Goal: Information Seeking & Learning: Learn about a topic

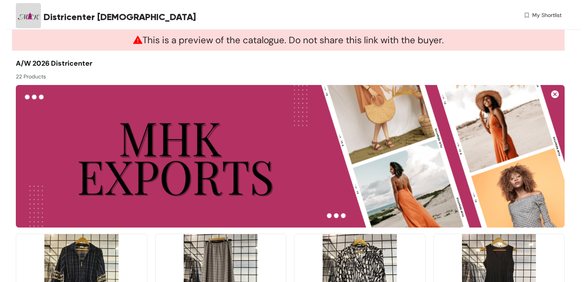
scroll to position [309, 0]
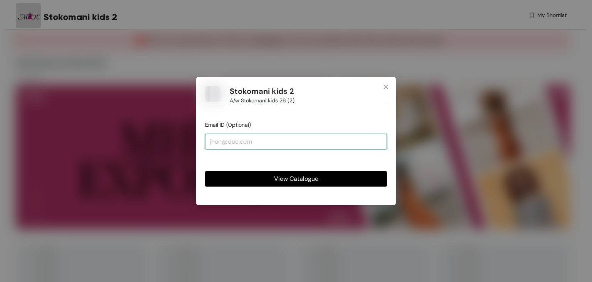
click at [251, 143] on input "email" at bounding box center [296, 140] width 182 height 15
type input "[EMAIL_ADDRESS][DOMAIN_NAME]"
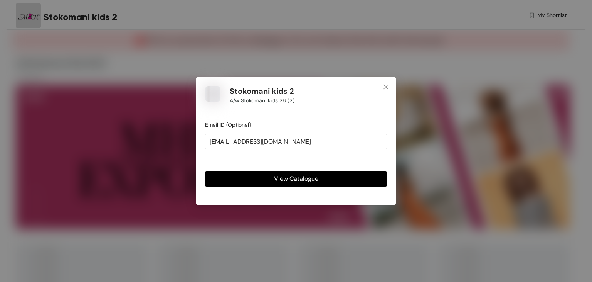
click at [260, 179] on button "View Catalogue" at bounding box center [296, 178] width 182 height 15
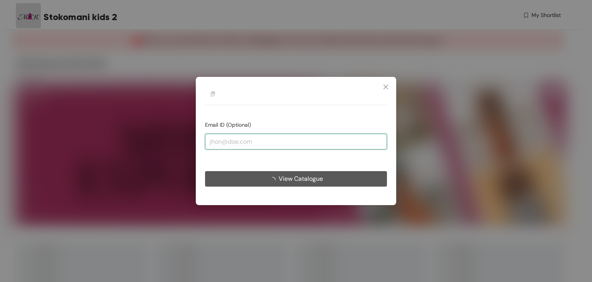
click at [244, 141] on input "email" at bounding box center [296, 140] width 182 height 15
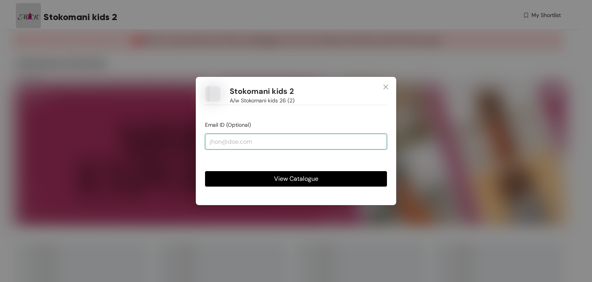
type input "[EMAIL_ADDRESS][DOMAIN_NAME]"
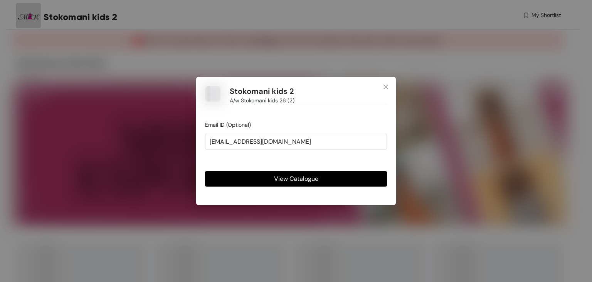
click at [242, 172] on button "View Catalogue" at bounding box center [296, 178] width 182 height 15
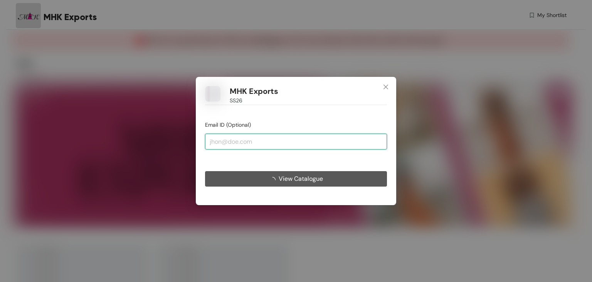
drag, startPoint x: 273, startPoint y: 145, endPoint x: 273, endPoint y: 141, distance: 4.3
click at [273, 142] on input "email" at bounding box center [296, 140] width 182 height 15
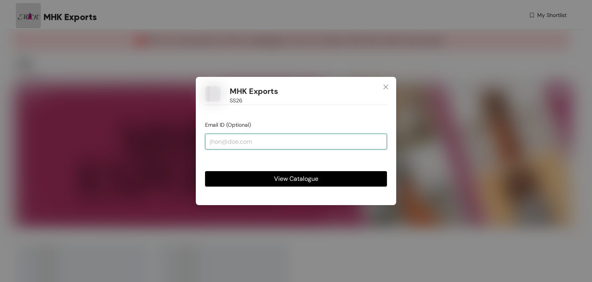
type input "design@mhkexports.com"
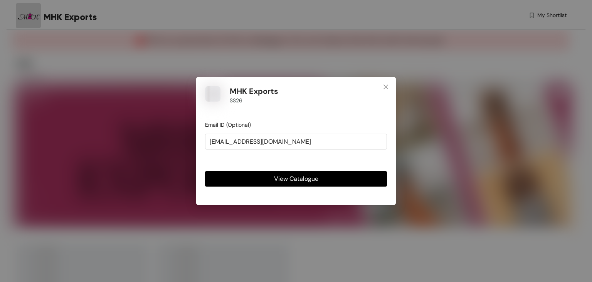
click at [264, 173] on button "View Catalogue" at bounding box center [296, 178] width 182 height 15
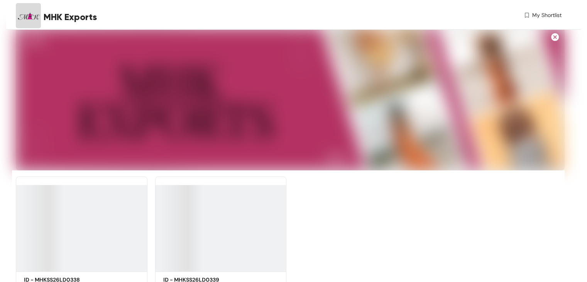
scroll to position [94, 0]
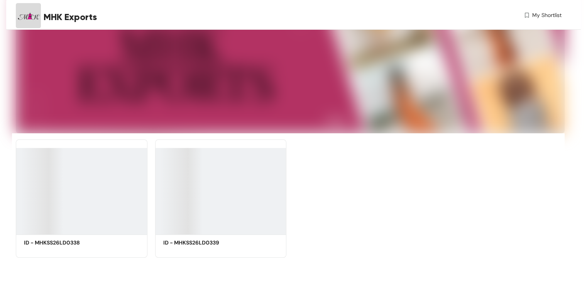
click at [223, 206] on div at bounding box center [221, 191] width 132 height 86
click at [181, 221] on div at bounding box center [221, 191] width 132 height 86
drag, startPoint x: 225, startPoint y: 242, endPoint x: 174, endPoint y: 249, distance: 51.3
click at [174, 249] on div "ID - MHKSS26LD0339" at bounding box center [196, 247] width 66 height 19
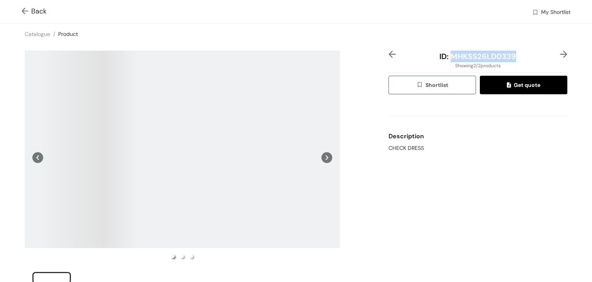
drag, startPoint x: 447, startPoint y: 56, endPoint x: 522, endPoint y: 54, distance: 74.9
click at [522, 54] on div "ID: MHKSS26LD0339" at bounding box center [478, 57] width 149 height 12
copy span "MHKSS26LD0339"
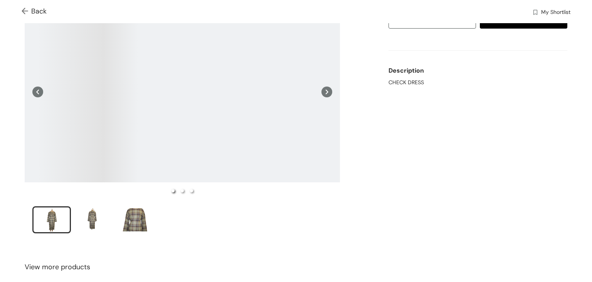
scroll to position [144, 0]
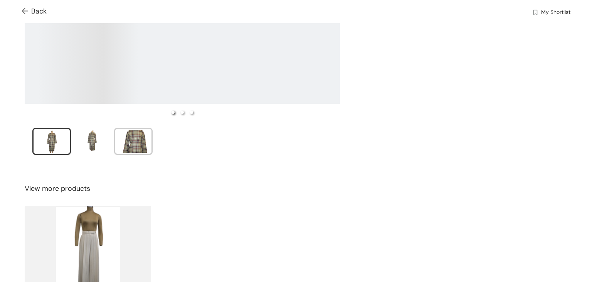
drag, startPoint x: 116, startPoint y: 138, endPoint x: 100, endPoint y: 141, distance: 15.7
click at [114, 140] on ul at bounding box center [182, 142] width 300 height 29
click at [98, 141] on div at bounding box center [182, 36] width 319 height 258
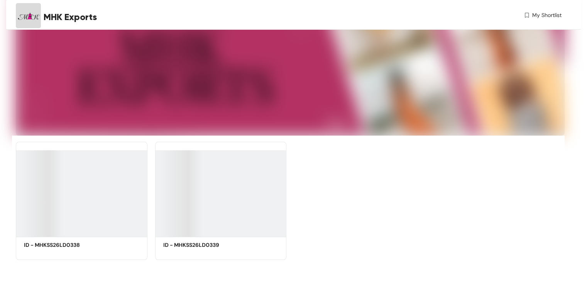
scroll to position [94, 0]
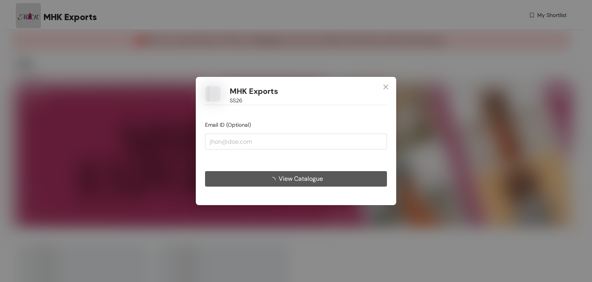
click at [300, 145] on input "email" at bounding box center [296, 140] width 182 height 15
type input "[EMAIL_ADDRESS][DOMAIN_NAME]"
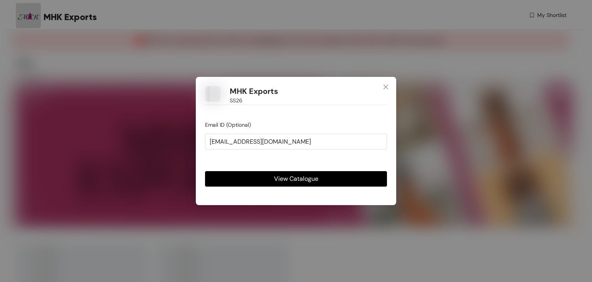
click at [276, 176] on button "View Catalogue" at bounding box center [296, 178] width 182 height 15
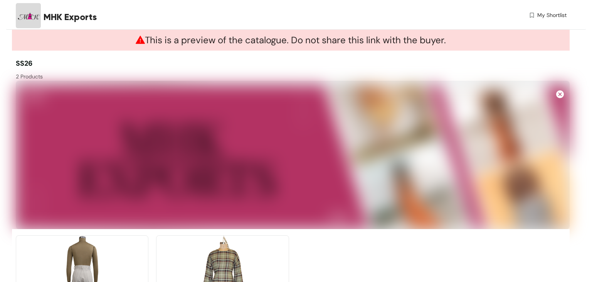
click at [80, 235] on img at bounding box center [82, 285] width 133 height 100
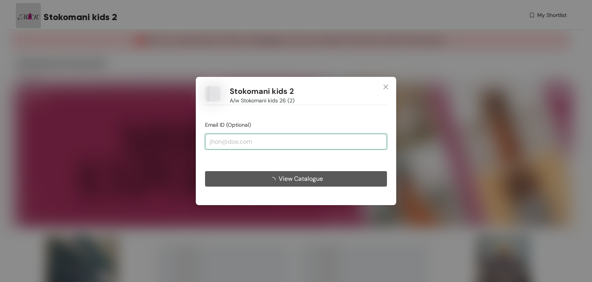
click at [292, 145] on input "email" at bounding box center [296, 140] width 182 height 15
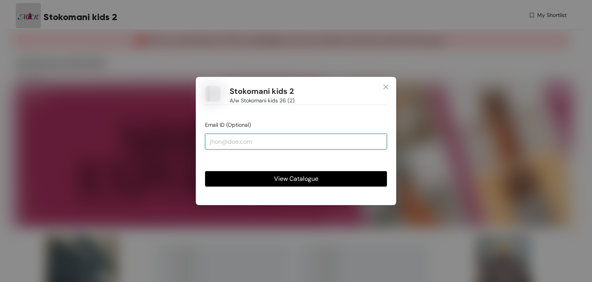
type input "[EMAIL_ADDRESS][DOMAIN_NAME]"
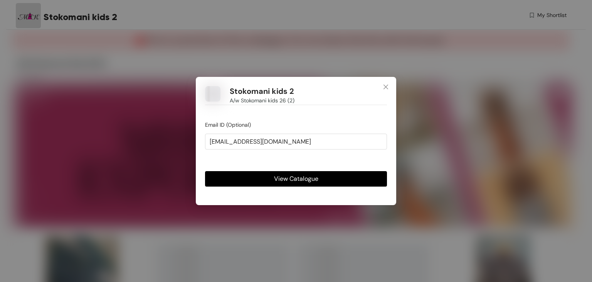
click at [258, 176] on button "View Catalogue" at bounding box center [296, 178] width 182 height 15
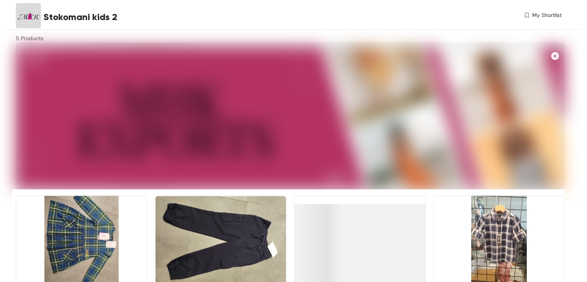
scroll to position [77, 0]
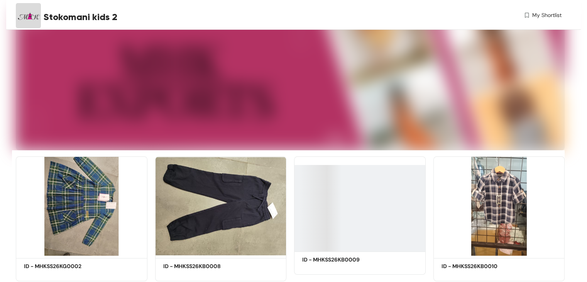
click at [366, 165] on div at bounding box center [360, 208] width 132 height 86
click at [307, 165] on div at bounding box center [360, 208] width 132 height 86
click at [328, 255] on div "ID - MHKSS26KB0009" at bounding box center [335, 264] width 66 height 19
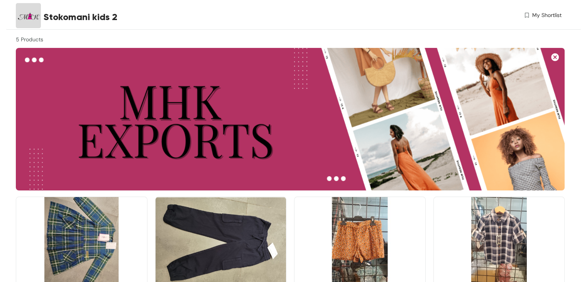
scroll to position [28, 0]
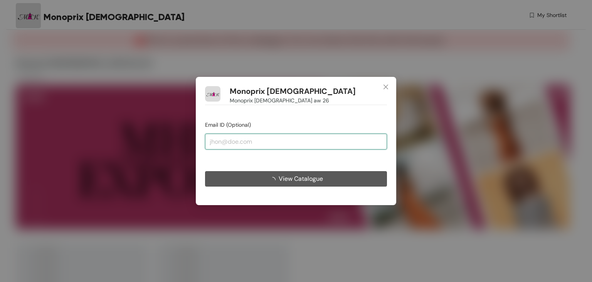
click at [267, 143] on input "email" at bounding box center [296, 140] width 182 height 15
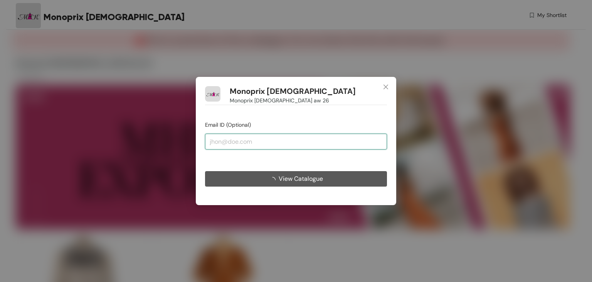
type input "[EMAIL_ADDRESS][DOMAIN_NAME]"
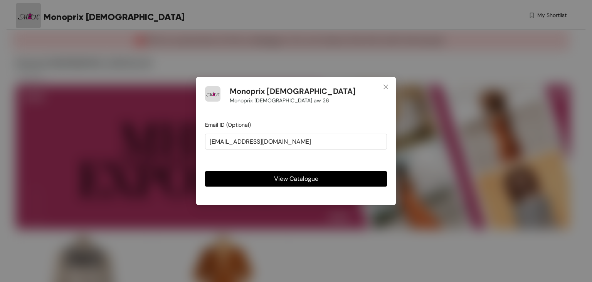
click at [261, 180] on button "View Catalogue" at bounding box center [296, 178] width 182 height 15
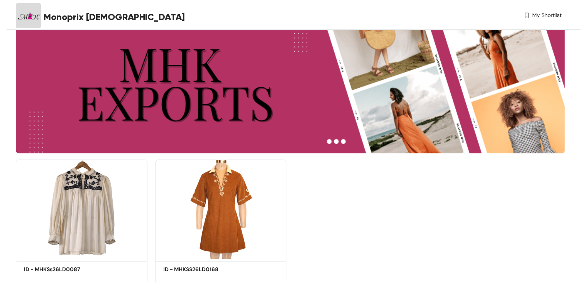
scroll to position [101, 0]
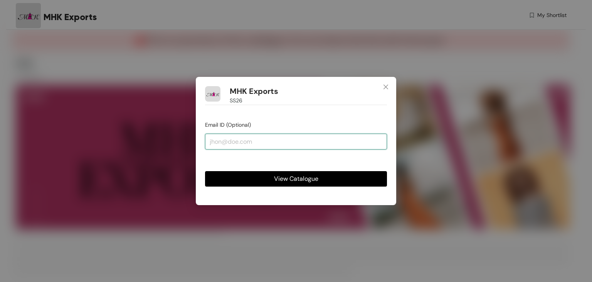
click at [251, 145] on input "email" at bounding box center [296, 140] width 182 height 15
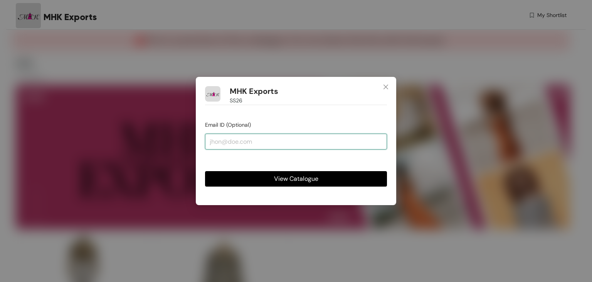
type input "design@mhkexports.com"
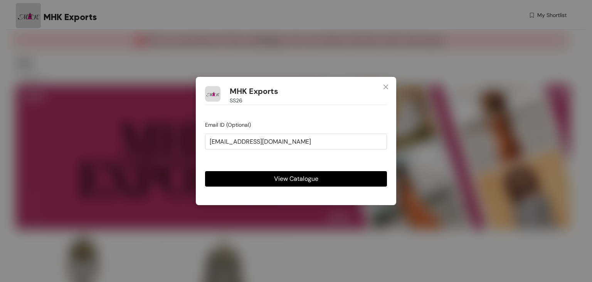
click at [256, 176] on button "View Catalogue" at bounding box center [296, 178] width 182 height 15
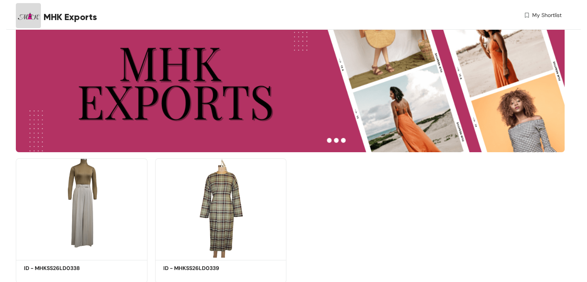
scroll to position [101, 0]
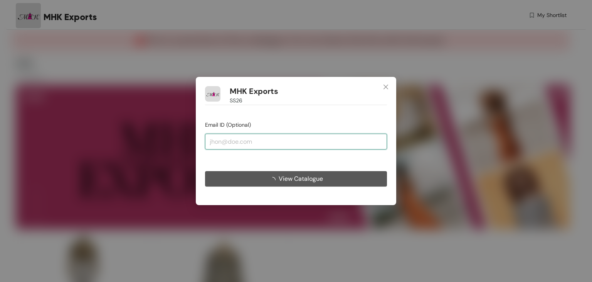
click at [276, 143] on input "email" at bounding box center [296, 140] width 182 height 15
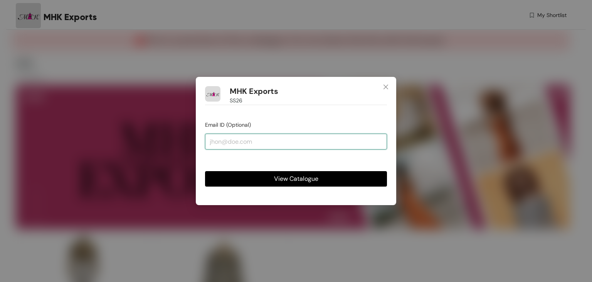
type input "design@mhkexports.com"
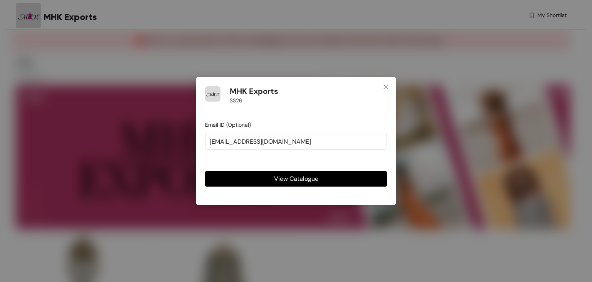
click at [247, 178] on button "View Catalogue" at bounding box center [296, 178] width 182 height 15
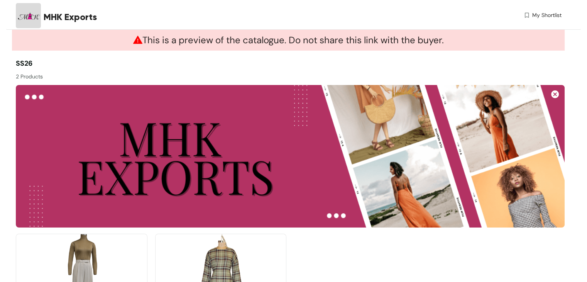
scroll to position [101, 0]
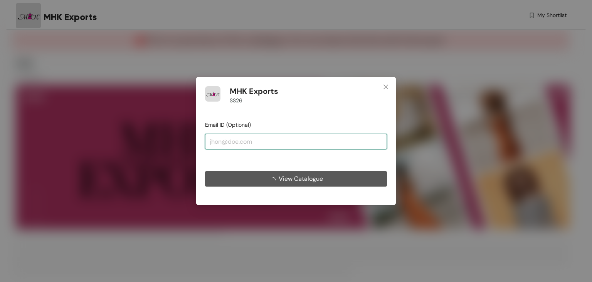
click at [268, 144] on input "email" at bounding box center [296, 140] width 182 height 15
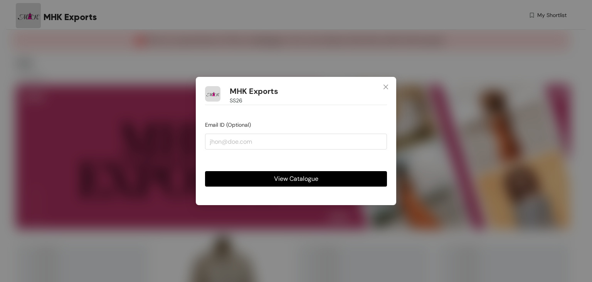
click at [246, 174] on button "View Catalogue" at bounding box center [296, 178] width 182 height 15
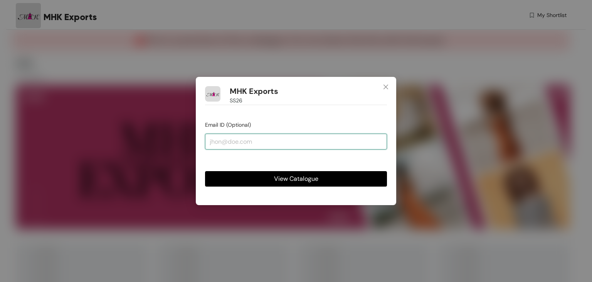
click at [252, 146] on input "email" at bounding box center [296, 140] width 182 height 15
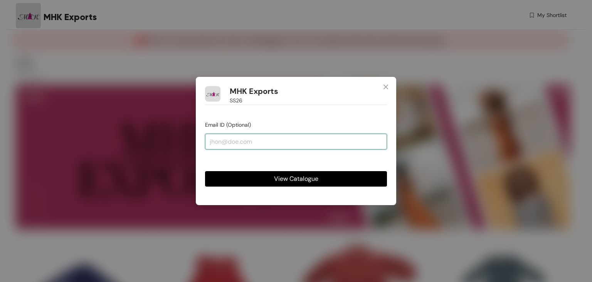
type input "[EMAIL_ADDRESS][DOMAIN_NAME]"
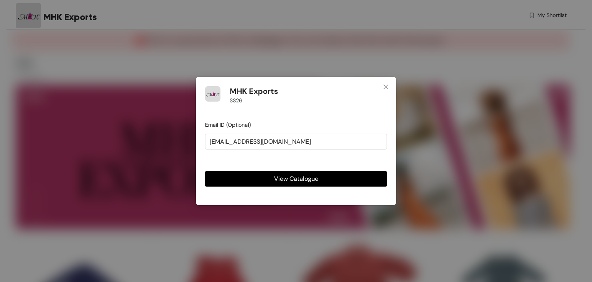
click at [254, 172] on button "View Catalogue" at bounding box center [296, 178] width 182 height 15
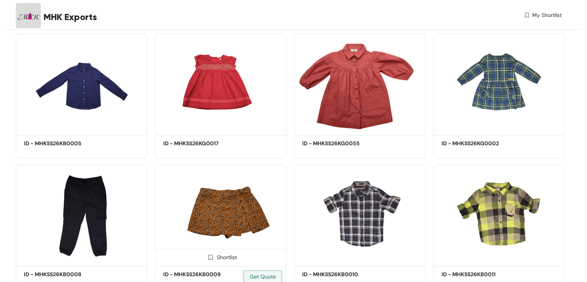
scroll to position [233, 0]
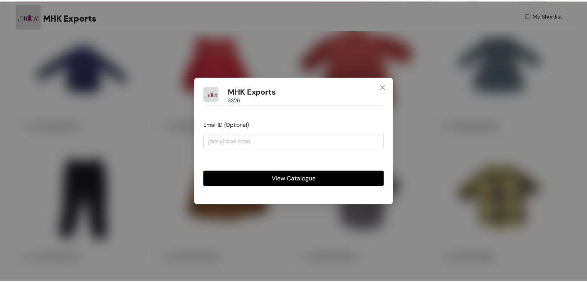
scroll to position [220, 0]
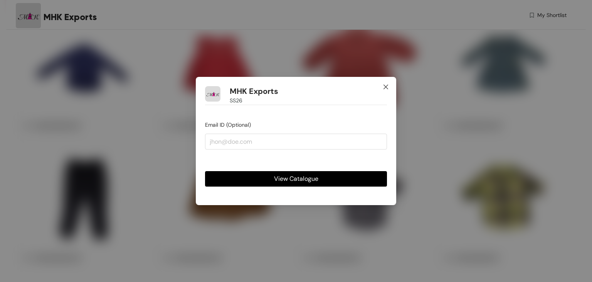
click at [384, 88] on icon "close" at bounding box center [386, 87] width 6 height 6
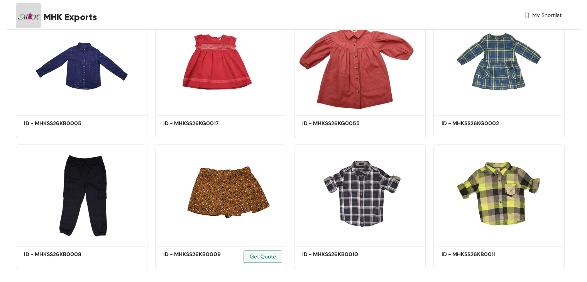
scroll to position [0, 0]
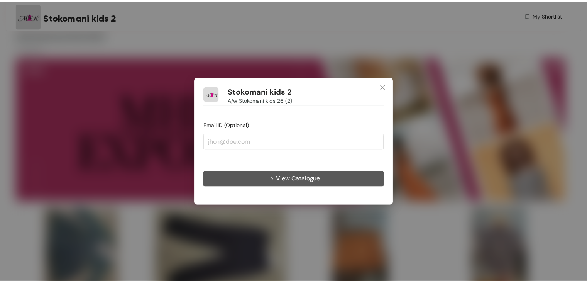
scroll to position [28, 0]
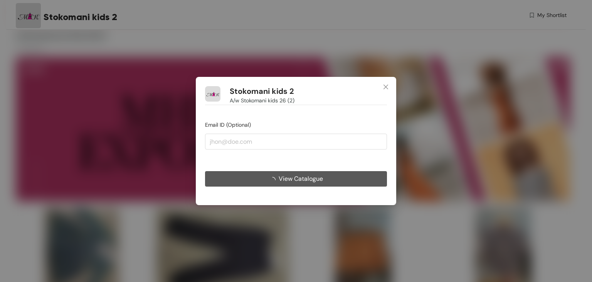
click at [273, 162] on div "View Catalogue" at bounding box center [296, 173] width 182 height 28
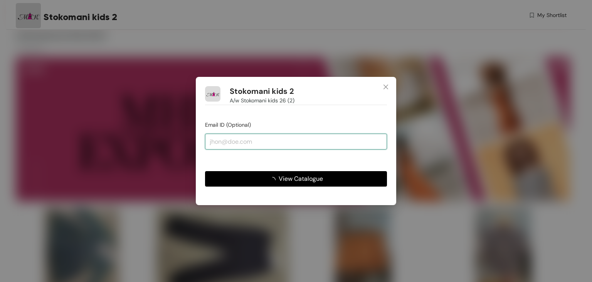
click at [267, 145] on input "email" at bounding box center [296, 140] width 182 height 15
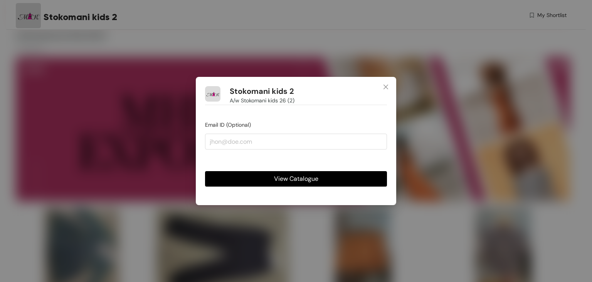
click at [262, 179] on button "View Catalogue" at bounding box center [296, 178] width 182 height 15
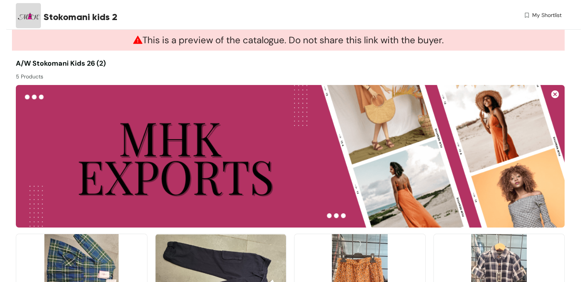
scroll to position [0, 0]
